Goal: Use online tool/utility: Use online tool/utility

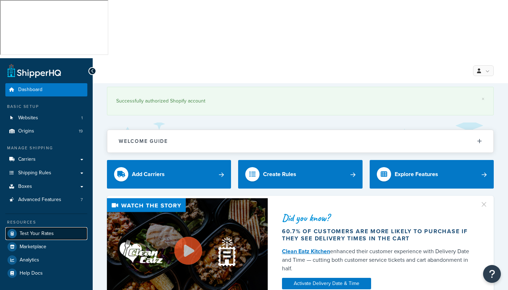
click at [35, 230] on span "Test Your Rates" at bounding box center [37, 233] width 34 height 6
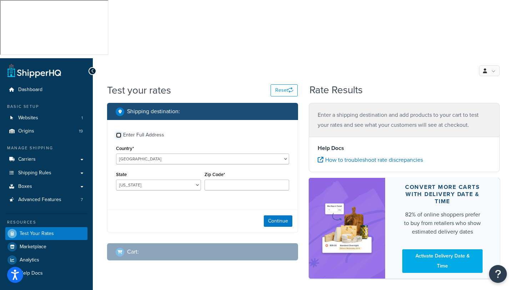
click at [119, 132] on input "Enter Full Address" at bounding box center [118, 134] width 5 height 5
checkbox input "true"
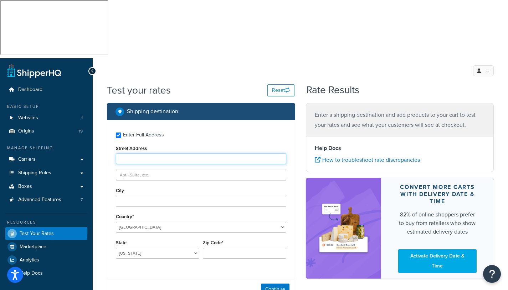
click at [136, 153] on input "Street Address" at bounding box center [201, 158] width 170 height 11
type input "5481 [PERSON_NAME]"
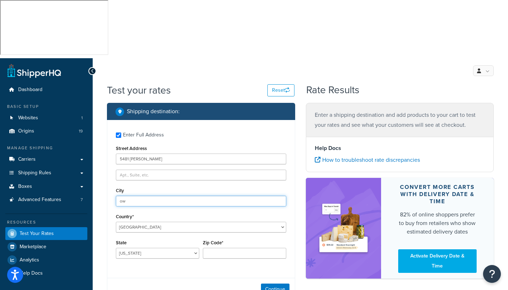
type input "o"
type input "pellston"
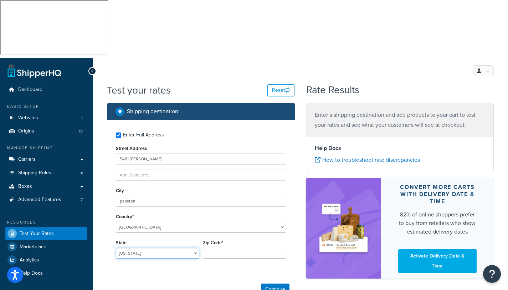
select select "MI"
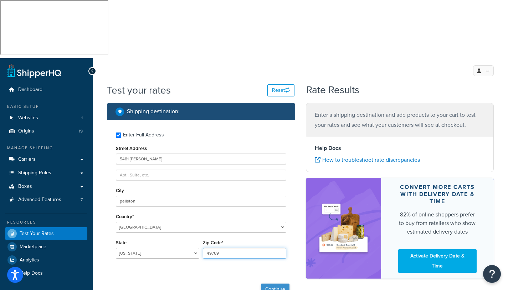
type input "49769"
click at [271, 283] on button "Continue" at bounding box center [275, 288] width 29 height 11
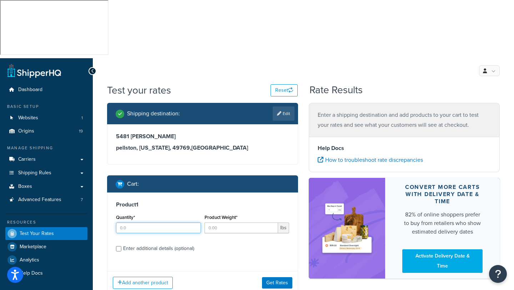
click at [129, 222] on input "Quantity*" at bounding box center [158, 227] width 85 height 11
drag, startPoint x: 128, startPoint y: 170, endPoint x: 100, endPoint y: 168, distance: 27.5
click at [100, 168] on div "Test your rates Reset Rate Results Shipping destination : Edit [STREET_ADDRESS]…" at bounding box center [303, 203] width 421 height 240
type input "1"
click at [223, 222] on input "Product Weight*" at bounding box center [241, 227] width 74 height 11
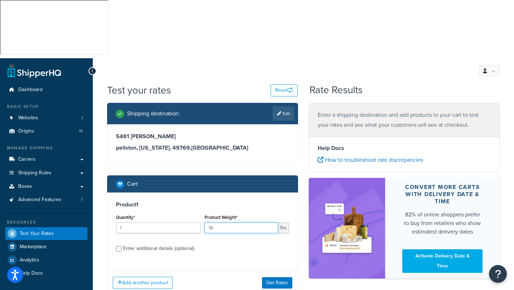
type input "78"
click at [118, 246] on input "Enter additional details (optional)" at bounding box center [118, 248] width 5 height 5
checkbox input "true"
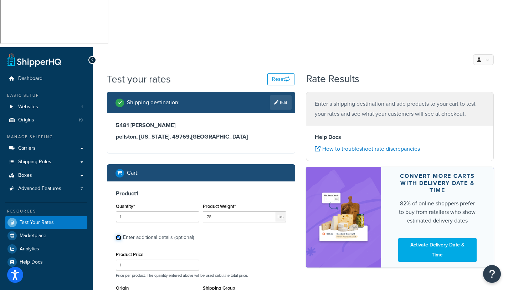
scroll to position [11, 0]
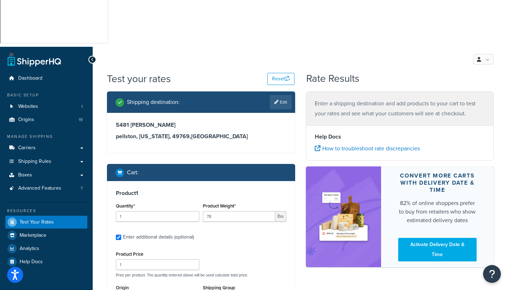
click at [312, 241] on div "Shipping destination : Edit [STREET_ADDRESS][PERSON_NAME][US_STATE] Cart : Prod…" at bounding box center [301, 274] width 398 height 367
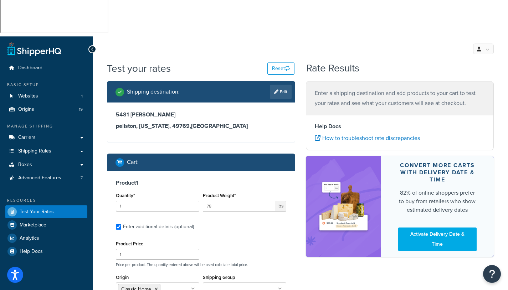
scroll to position [70, 0]
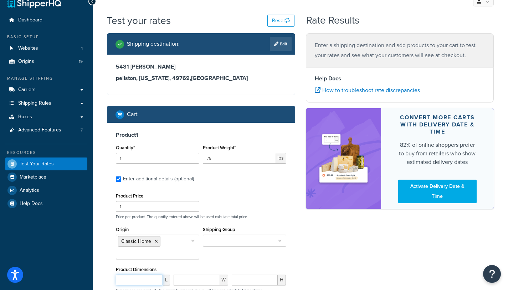
click at [132, 274] on input "number" at bounding box center [139, 279] width 47 height 11
type input "58"
type input "39"
type input "33"
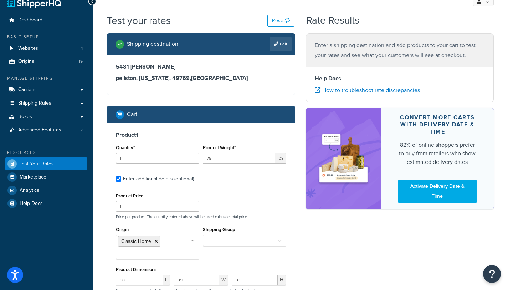
scroll to position [133, 0]
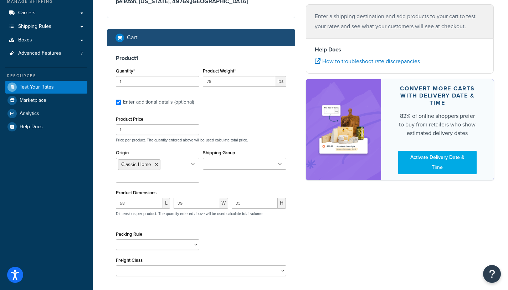
scroll to position [147, 0]
type input "1"
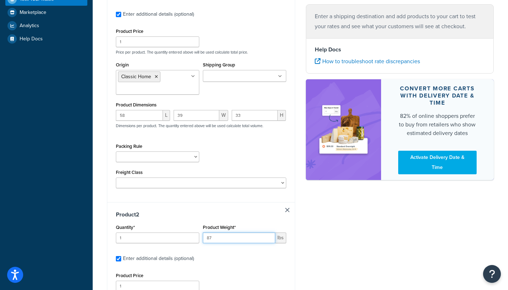
scroll to position [279, 0]
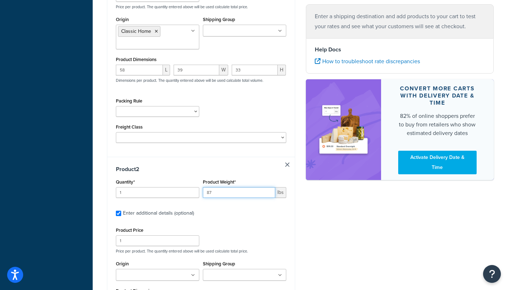
type input "87"
click at [192, 273] on icon at bounding box center [193, 275] width 4 height 4
click at [352, 241] on div "Shipping destination : Edit [STREET_ADDRESS][PERSON_NAME][US_STATE] Cart : Prod…" at bounding box center [301, 128] width 398 height 611
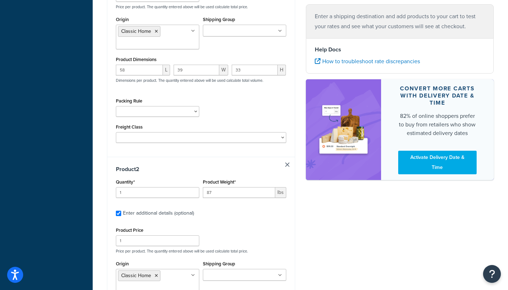
type input "39"
type input "2"
type input "32"
click at [345, 240] on div "Shipping destination : Edit [STREET_ADDRESS][PERSON_NAME][US_STATE] Cart : Prod…" at bounding box center [301, 131] width 398 height 617
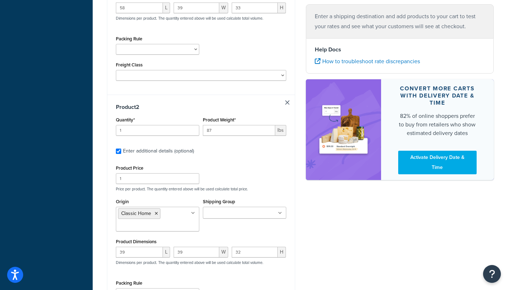
scroll to position [408, 0]
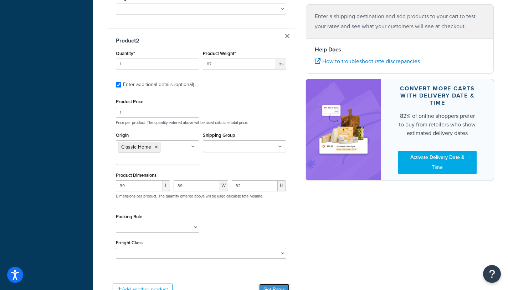
click at [279, 284] on button "Get Rates" at bounding box center [274, 289] width 30 height 11
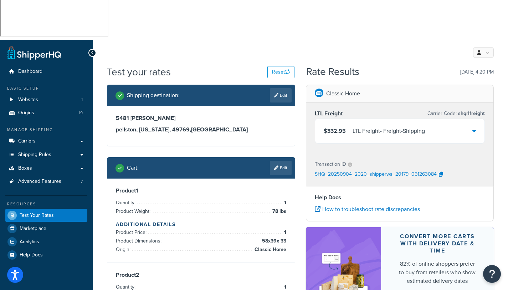
scroll to position [0, 0]
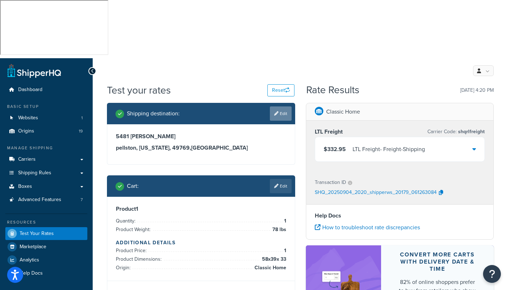
click at [285, 106] on link "Edit" at bounding box center [281, 113] width 22 height 14
select select "MI"
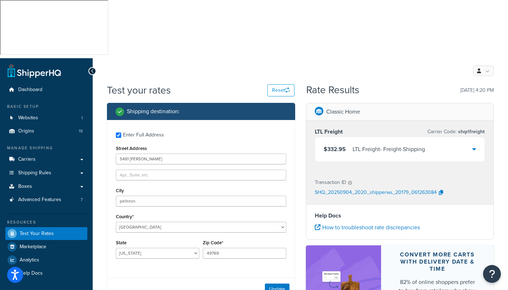
scroll to position [199, 0]
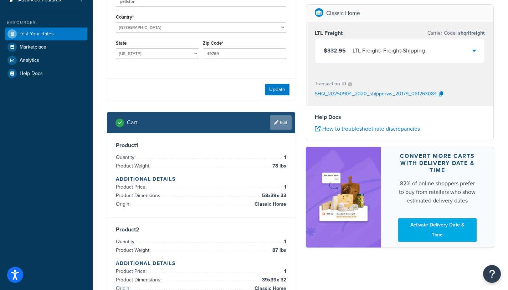
click at [284, 115] on link "Edit" at bounding box center [281, 122] width 22 height 14
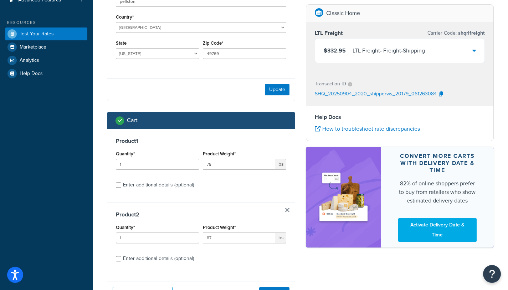
scroll to position [202, 0]
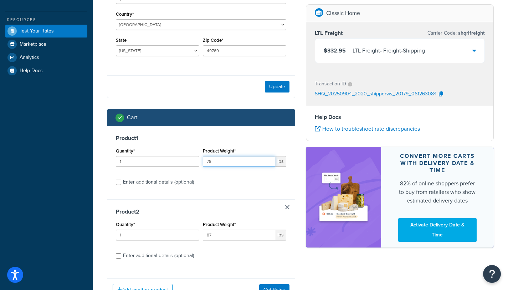
click at [224, 156] on input "78" at bounding box center [239, 161] width 72 height 11
drag, startPoint x: 224, startPoint y: 103, endPoint x: 197, endPoint y: 101, distance: 27.2
click at [197, 146] on div "Quantity* 1 Product Weight* 78 lbs" at bounding box center [201, 159] width 174 height 26
type input "189"
click at [139, 177] on div "Enter additional details (optional)" at bounding box center [158, 182] width 71 height 10
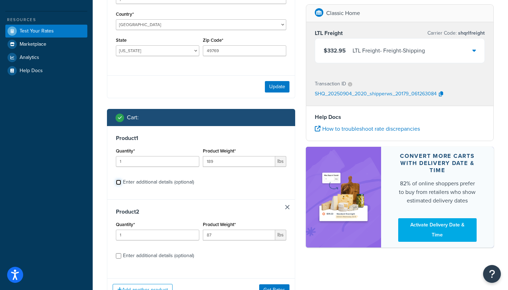
click at [121, 179] on input "Enter additional details (optional)" at bounding box center [118, 181] width 5 height 5
checkbox input "true"
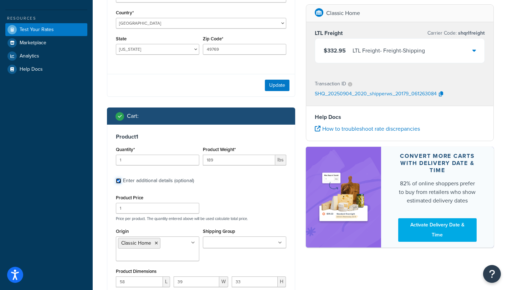
scroll to position [204, 0]
click at [134, 276] on input "58" at bounding box center [139, 281] width 47 height 11
click at [133, 276] on input "58" at bounding box center [139, 281] width 47 height 11
drag, startPoint x: 128, startPoint y: 225, endPoint x: 100, endPoint y: 225, distance: 28.5
click at [100, 225] on div "Test your rates Reset Rate Results [DATE] 4:20 PM Shipping destination : Enter …" at bounding box center [300, 274] width 415 height 790
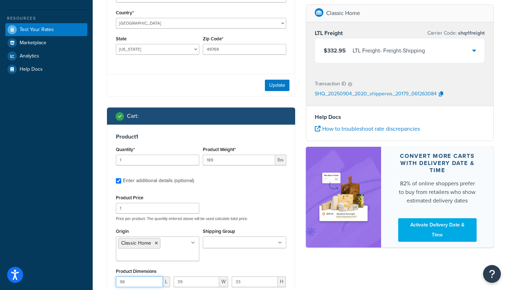
type input "98"
click at [193, 276] on input "39" at bounding box center [196, 281] width 45 height 11
drag, startPoint x: 188, startPoint y: 220, endPoint x: 158, endPoint y: 223, distance: 30.4
click at [158, 276] on div "98 L 39 W 33 H Dimensions per product. The quantity entered above will be used …" at bounding box center [201, 289] width 174 height 26
drag, startPoint x: 203, startPoint y: 224, endPoint x: 111, endPoint y: 227, distance: 92.4
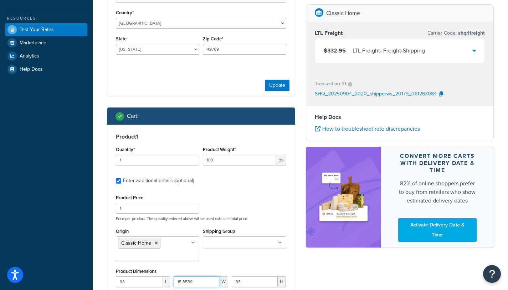
click at [111, 227] on div "Product 1 Quantity* 1 Product Weight* 189 lbs Enter additional details (optiona…" at bounding box center [201, 246] width 188 height 244
drag, startPoint x: 204, startPoint y: 224, endPoint x: 152, endPoint y: 219, distance: 52.7
click at [152, 276] on div "98 L 15.35391535 W 33 H Dimensions per product. The quantity entered above will…" at bounding box center [201, 289] width 174 height 26
type input "15.35"
click at [245, 276] on input "33" at bounding box center [255, 281] width 46 height 11
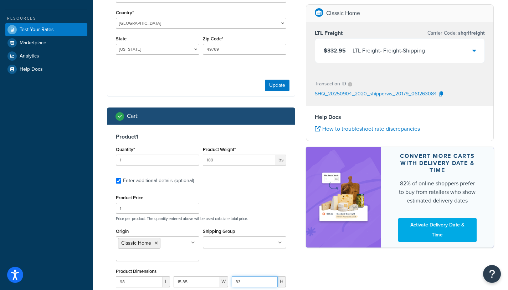
drag, startPoint x: 245, startPoint y: 224, endPoint x: 231, endPoint y: 226, distance: 13.4
click at [232, 276] on input "33" at bounding box center [255, 281] width 46 height 11
type input "44"
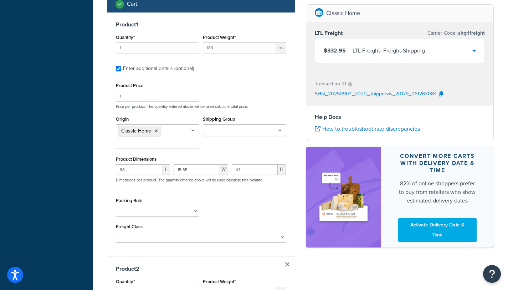
scroll to position [316, 0]
click at [288, 262] on link at bounding box center [287, 264] width 4 height 4
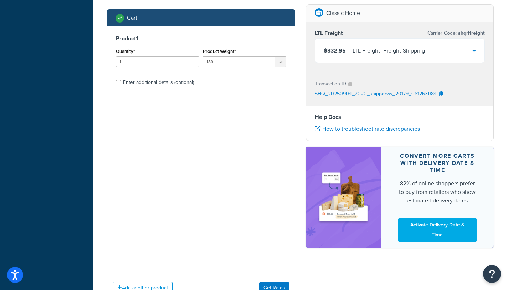
scroll to position [129, 0]
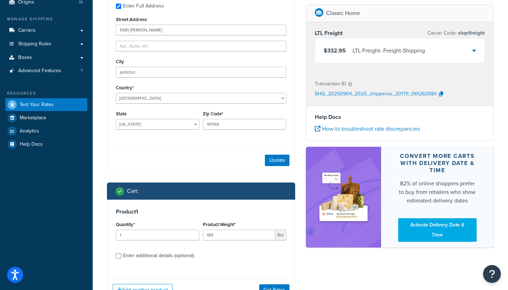
click at [151, 250] on div "Enter additional details (optional)" at bounding box center [158, 255] width 71 height 10
click at [121, 253] on input "Enter additional details (optional)" at bounding box center [118, 255] width 5 height 5
checkbox input "true"
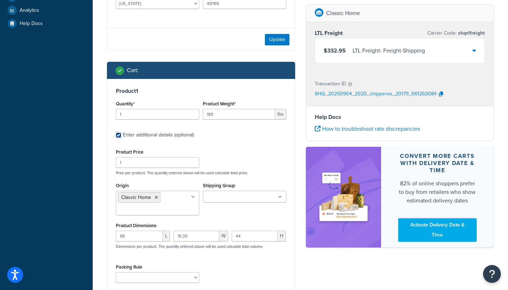
scroll to position [252, 0]
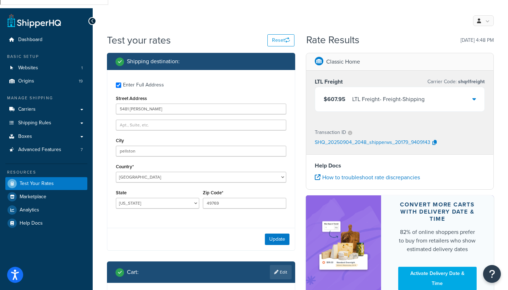
scroll to position [0, 0]
